Goal: Complete Application Form: Complete application form

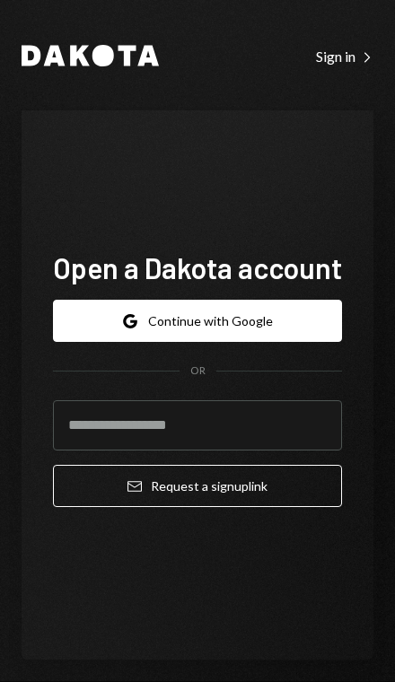
click at [108, 450] on input "email" at bounding box center [197, 425] width 289 height 50
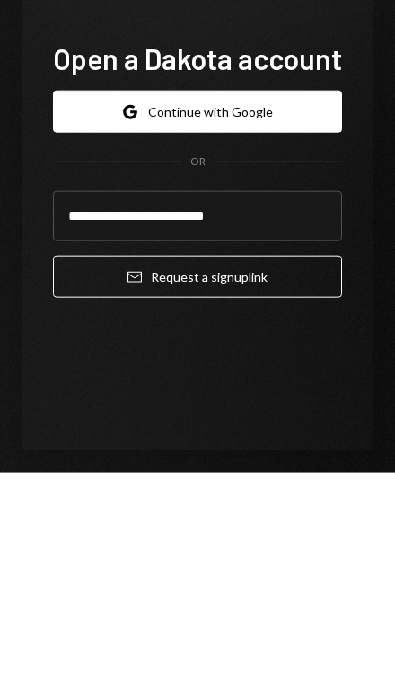
type input "**********"
click at [92, 465] on button "Email Request a sign up link" at bounding box center [197, 486] width 289 height 42
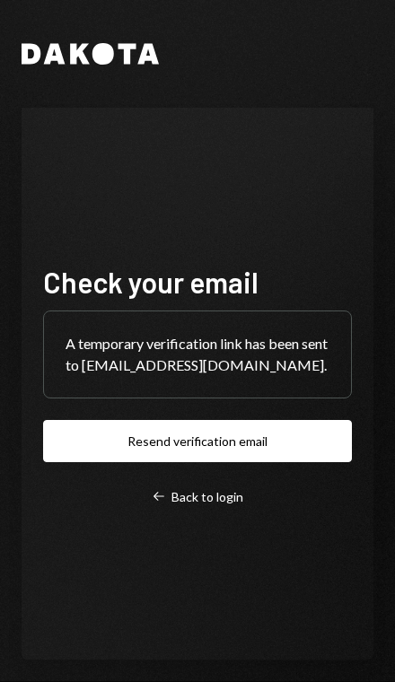
click at [117, 462] on button "Resend verification email" at bounding box center [197, 441] width 309 height 42
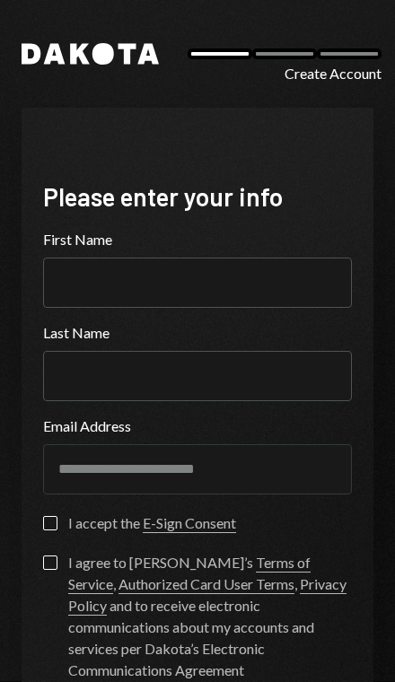
click at [66, 276] on input "First Name" at bounding box center [197, 283] width 309 height 50
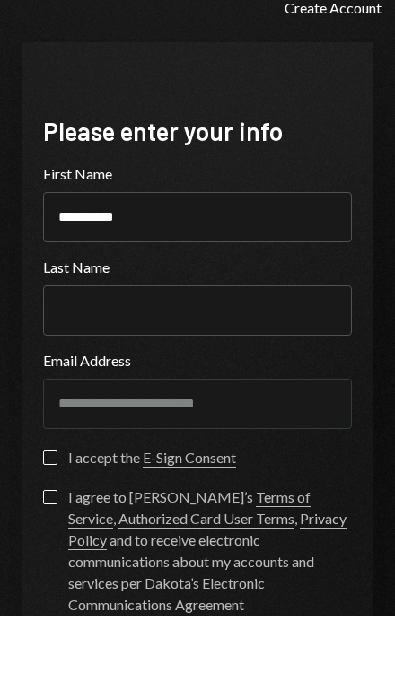
type input "*********"
click at [59, 351] on input "Last Name" at bounding box center [197, 376] width 309 height 50
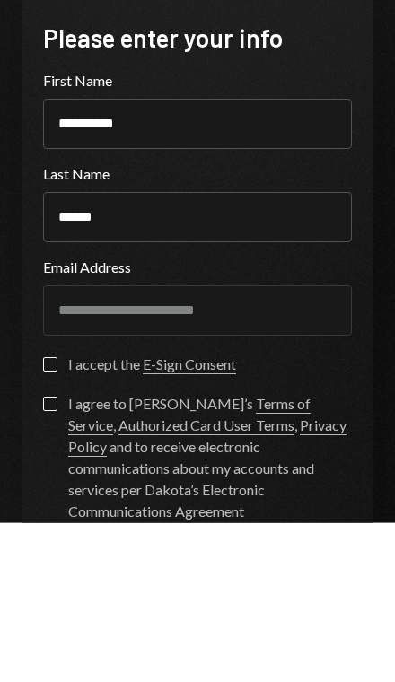
type input "******"
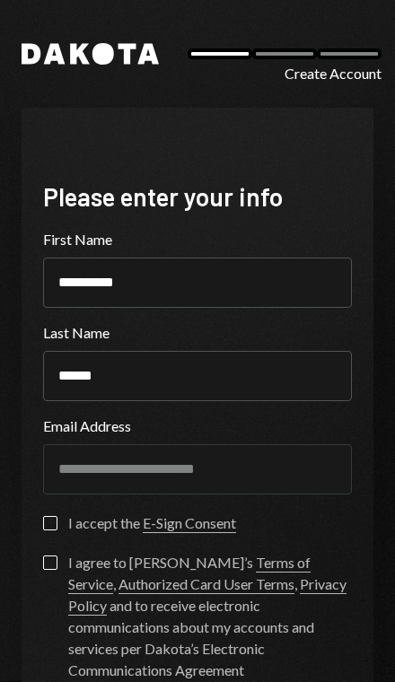
click at [48, 516] on button "I accept the E-Sign Consent" at bounding box center [50, 523] width 14 height 14
click at [47, 516] on button "I accept the E-Sign Consent" at bounding box center [50, 523] width 14 height 14
click at [63, 516] on label "I accept the E-Sign Consent" at bounding box center [139, 525] width 193 height 18
click at [57, 516] on button "I accept the E-Sign Consent" at bounding box center [50, 523] width 14 height 14
click at [66, 555] on label "I agree to Dakota’s Terms of Service , Authorized Card User Terms , Privacy Pol…" at bounding box center [197, 618] width 309 height 126
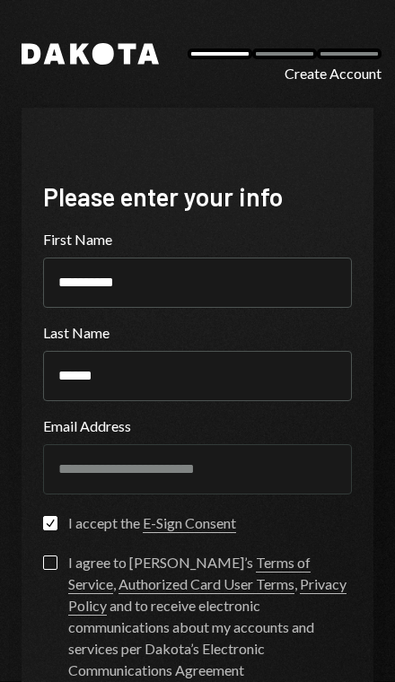
click at [57, 555] on button "I agree to Dakota’s Terms of Service , Authorized Card User Terms , Privacy Pol…" at bounding box center [50, 562] width 14 height 14
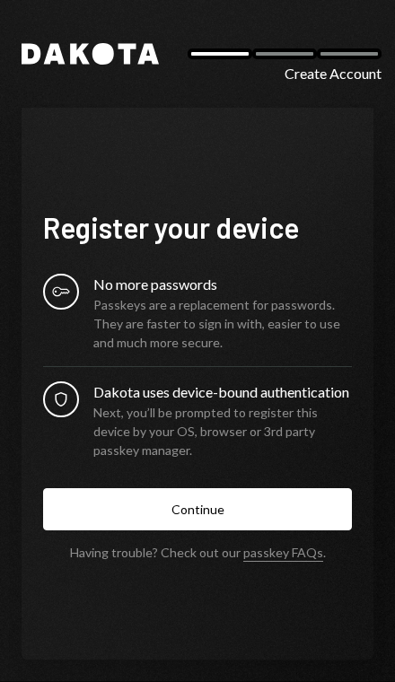
click at [146, 492] on button "Continue" at bounding box center [197, 509] width 309 height 42
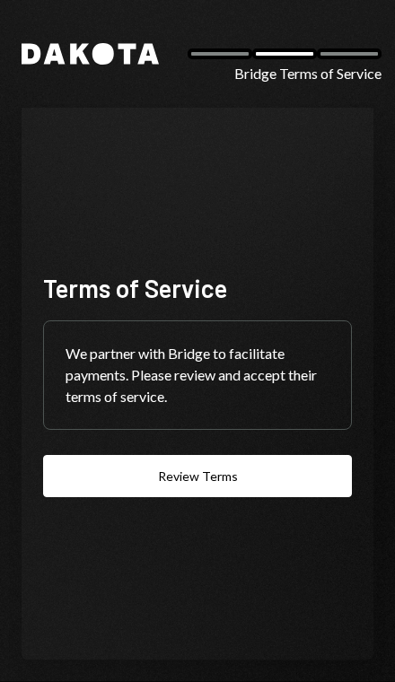
click at [109, 455] on button "Review Terms" at bounding box center [197, 476] width 309 height 42
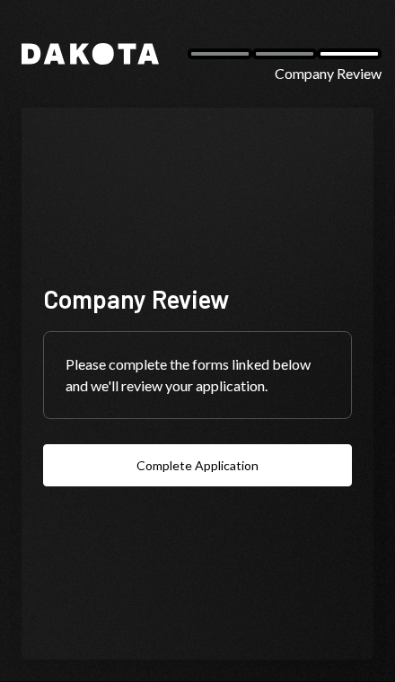
click at [147, 486] on button "Complete Application" at bounding box center [197, 465] width 309 height 42
